Goal: Information Seeking & Learning: Learn about a topic

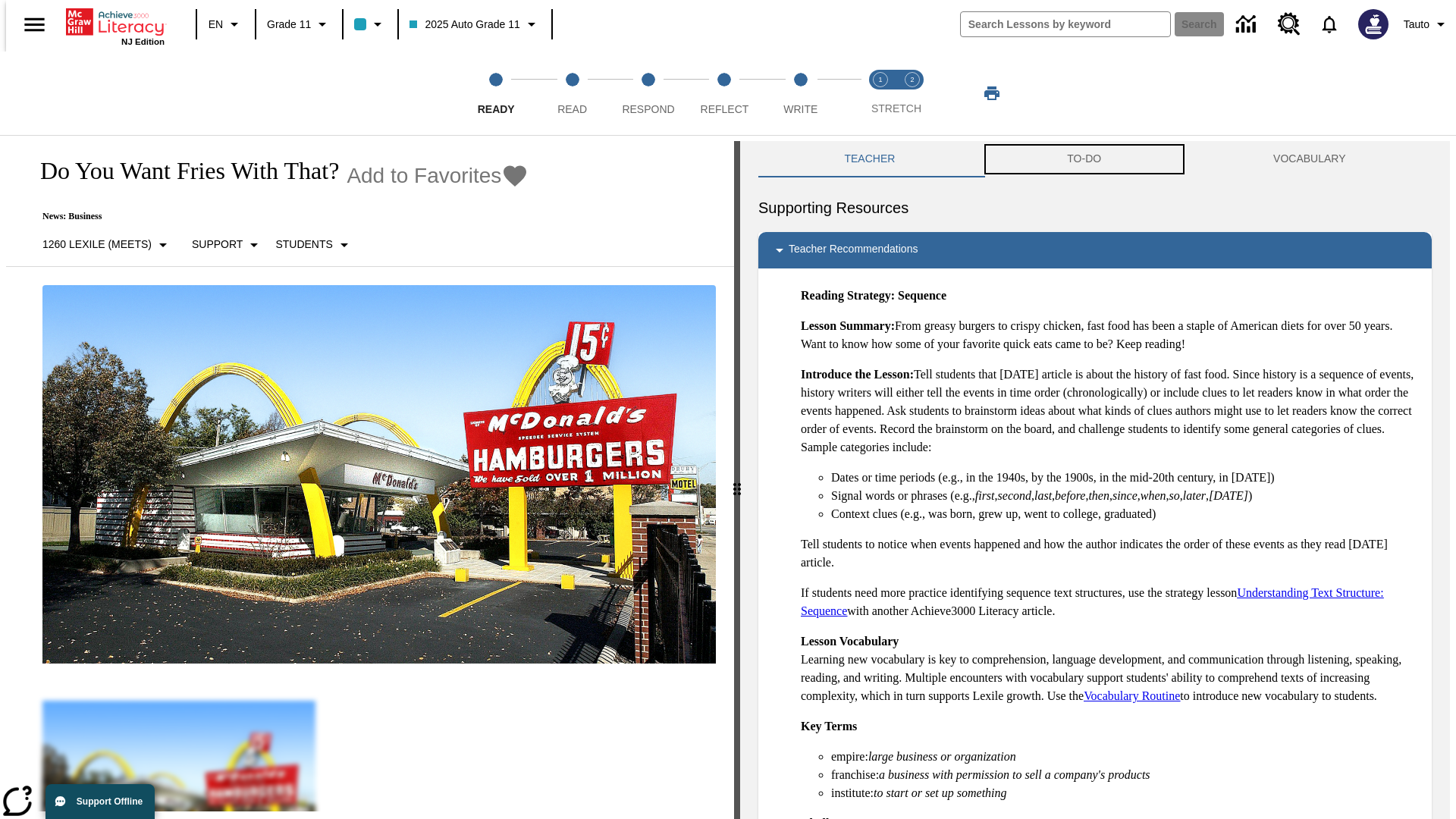
click at [1084, 159] on button "TO-DO" at bounding box center [1084, 159] width 206 height 36
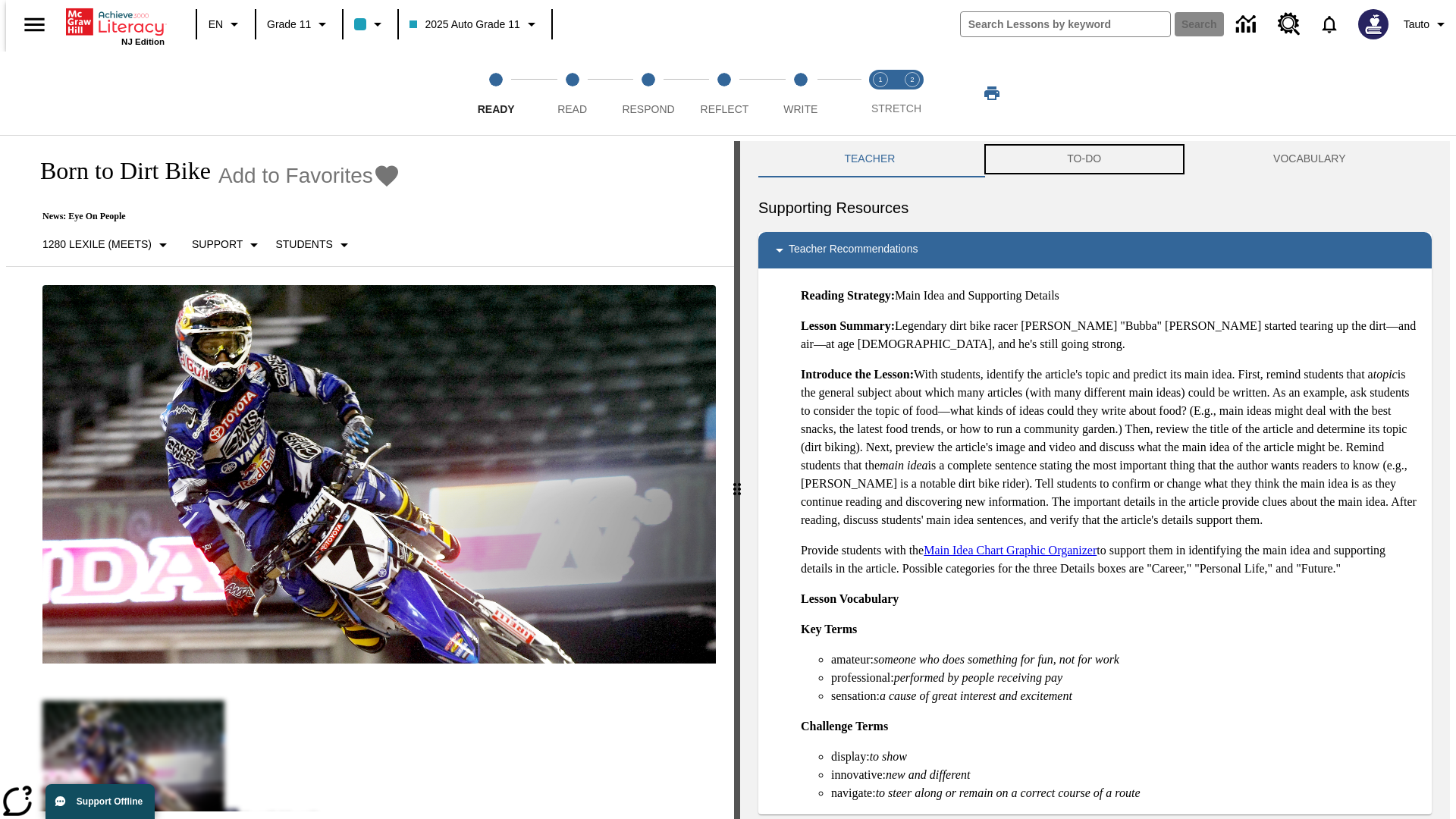
click at [1084, 159] on button "TO-DO" at bounding box center [1084, 159] width 206 height 36
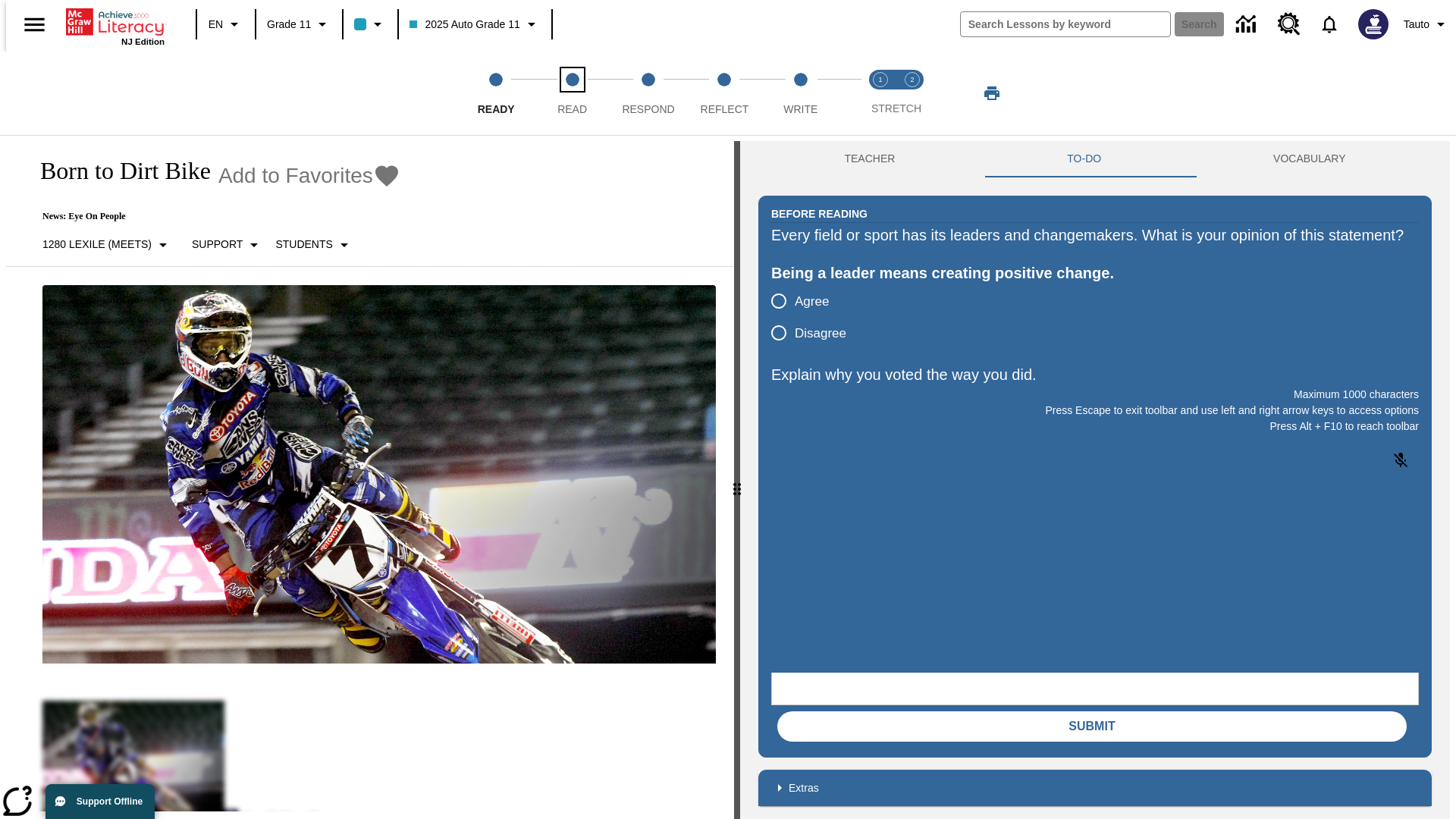
click at [572, 94] on span "Read" at bounding box center [572, 103] width 29 height 27
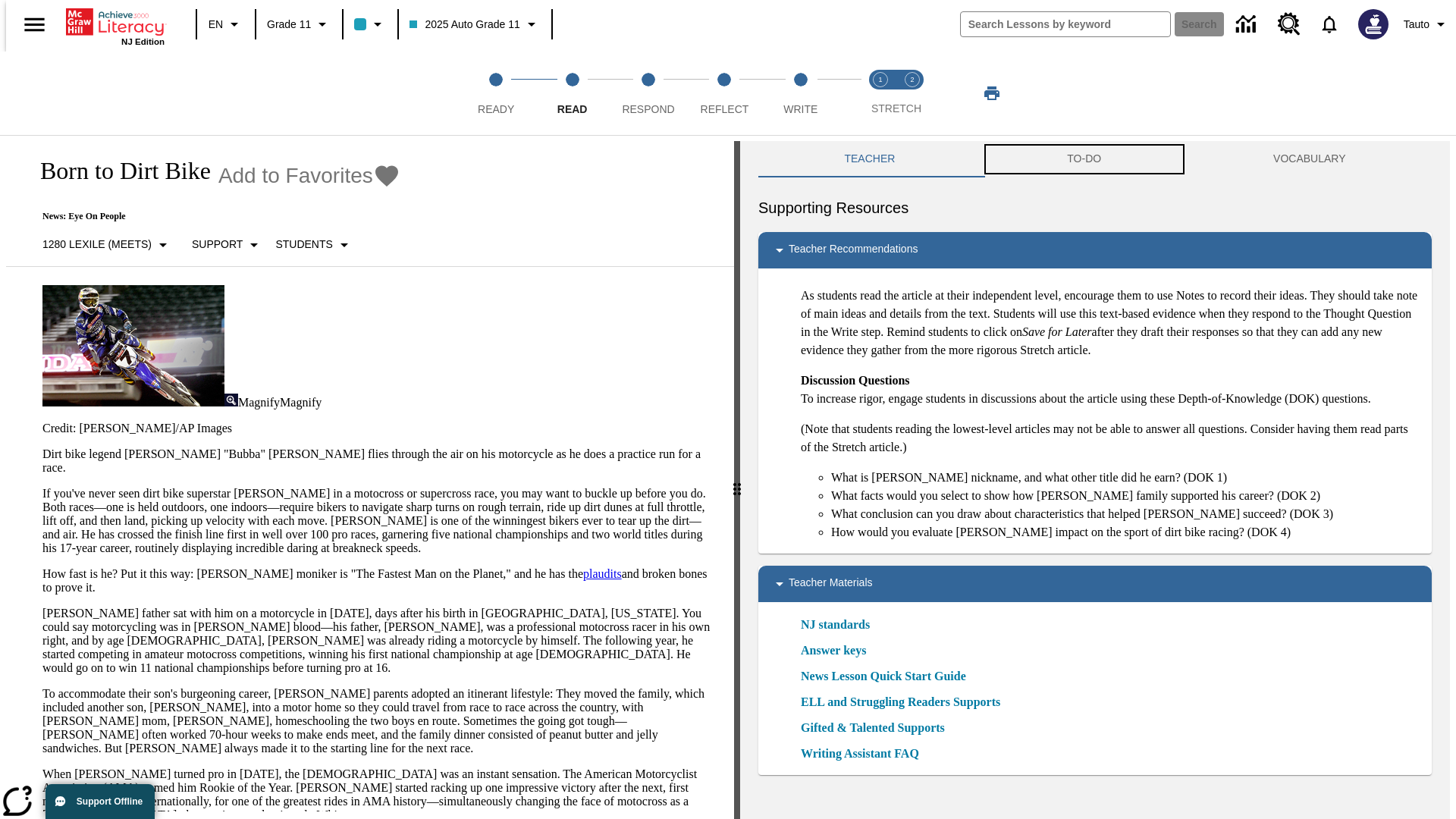
scroll to position [1, 0]
click at [1084, 159] on button "TO-DO" at bounding box center [1084, 159] width 206 height 36
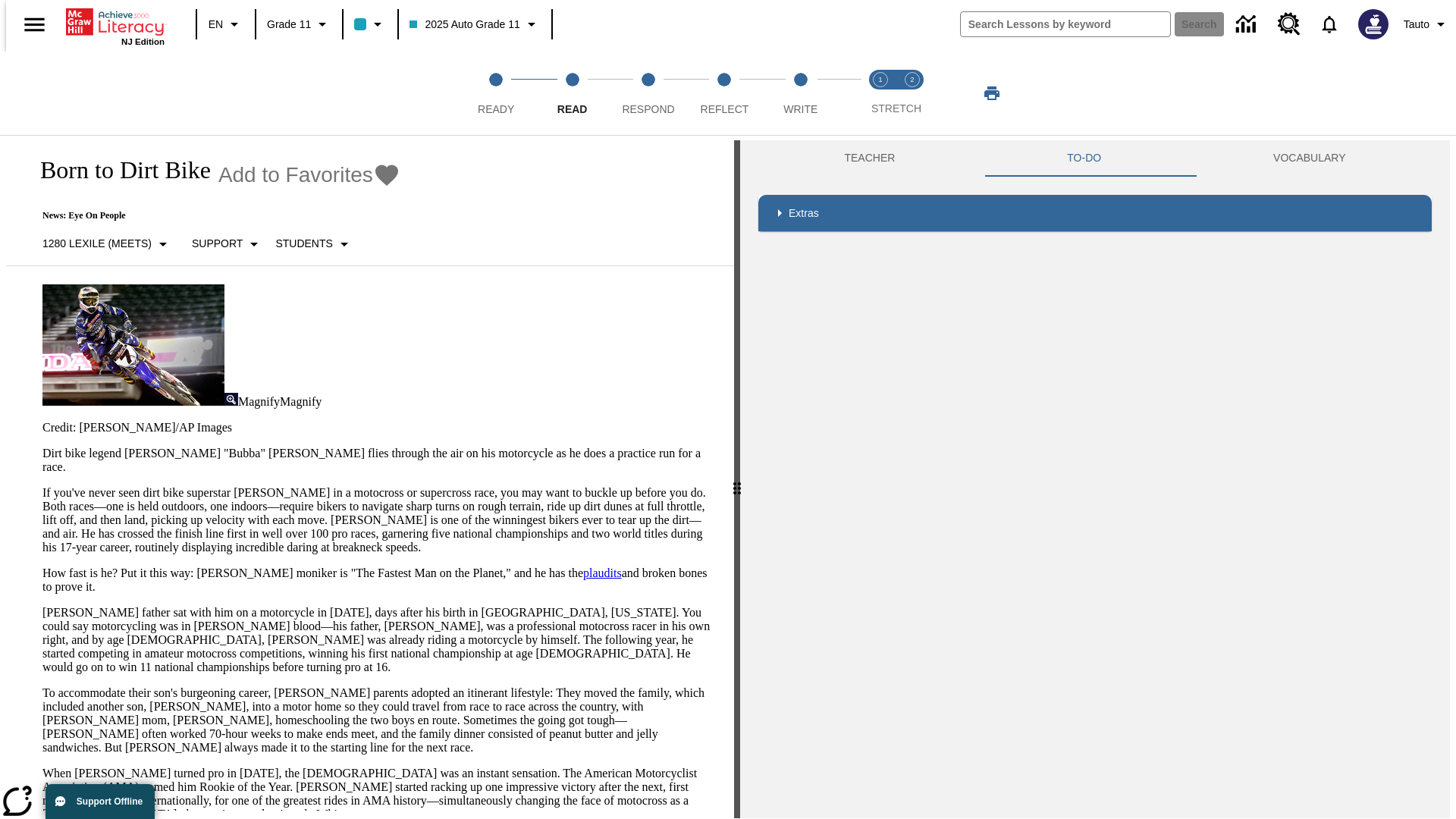
click at [43, 486] on p "If you've never seen dirt bike superstar [PERSON_NAME] in a motocross or superc…" at bounding box center [379, 520] width 673 height 68
